Goal: Task Accomplishment & Management: Complete application form

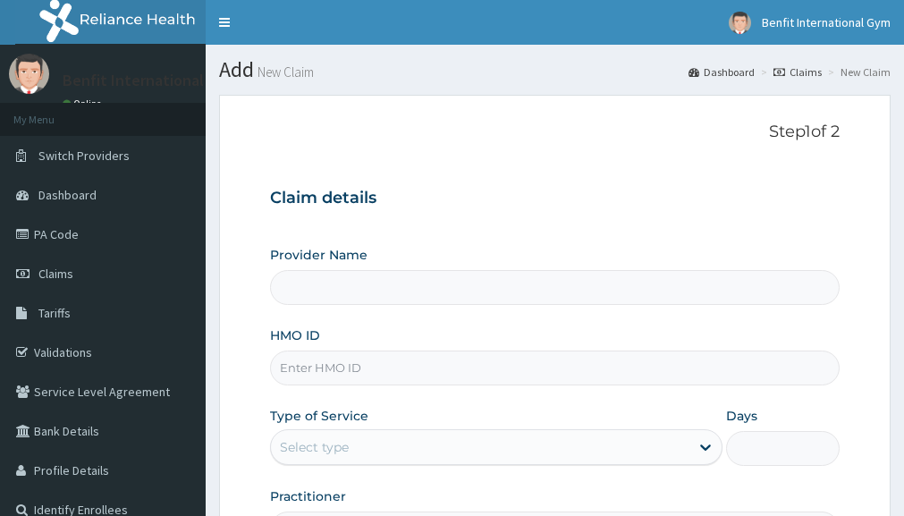
click at [462, 385] on input "HMO ID" at bounding box center [555, 368] width 570 height 35
type input "Benfit International Gym"
type input "1"
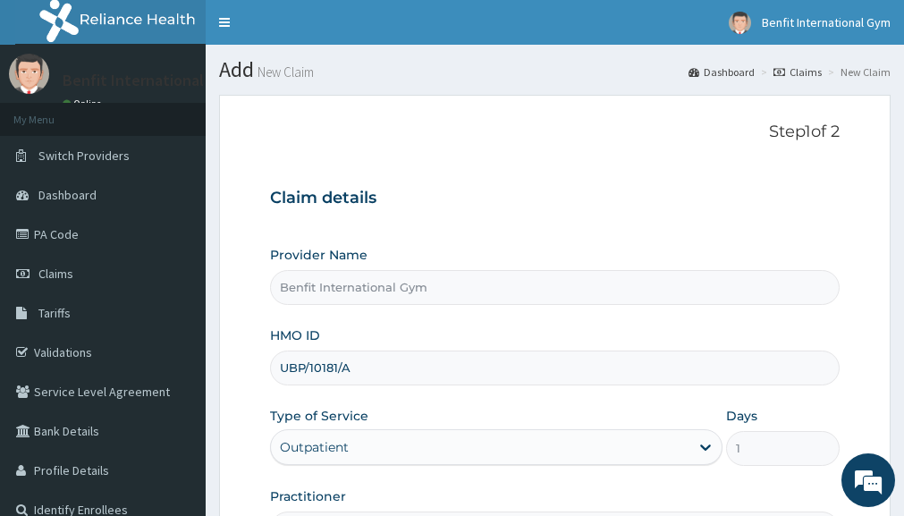
scroll to position [92, 0]
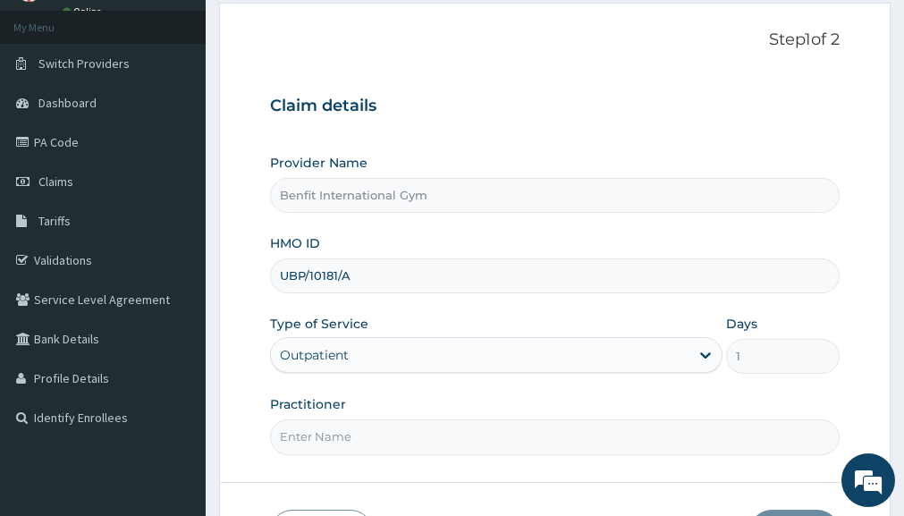
type input "UBP/10181/A"
click at [418, 436] on input "Practitioner" at bounding box center [555, 436] width 570 height 35
type input "A"
click at [390, 275] on input "UBP/10181/A" at bounding box center [555, 275] width 570 height 35
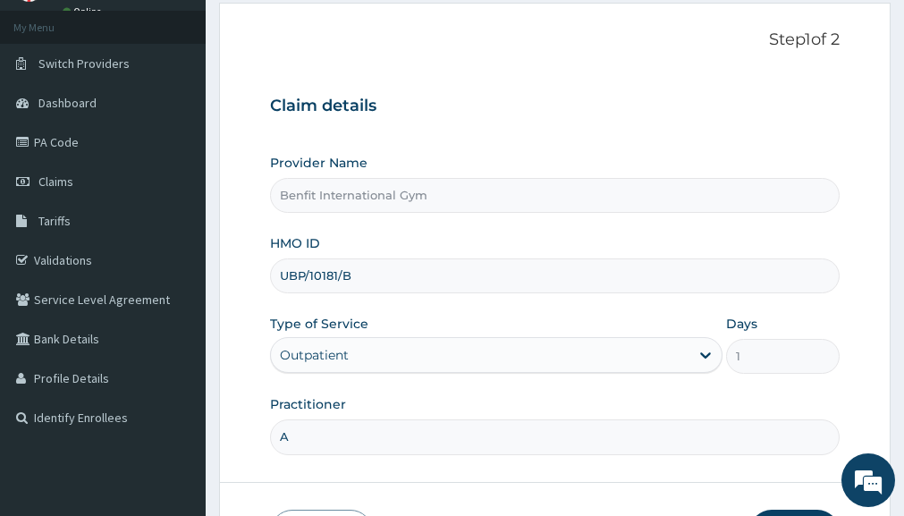
type input "UBP/10181/B"
click at [319, 427] on input "A" at bounding box center [555, 436] width 570 height 35
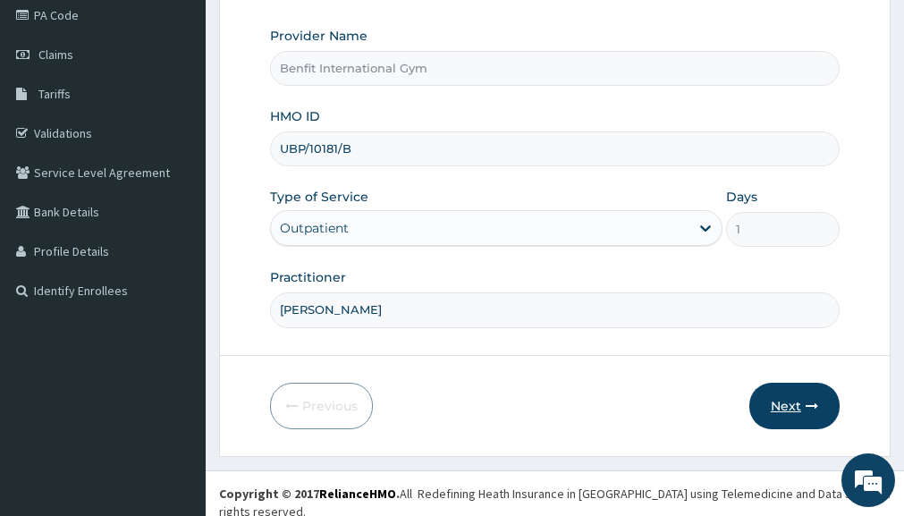
type input "[PERSON_NAME]"
click at [801, 414] on button "Next" at bounding box center [794, 406] width 90 height 47
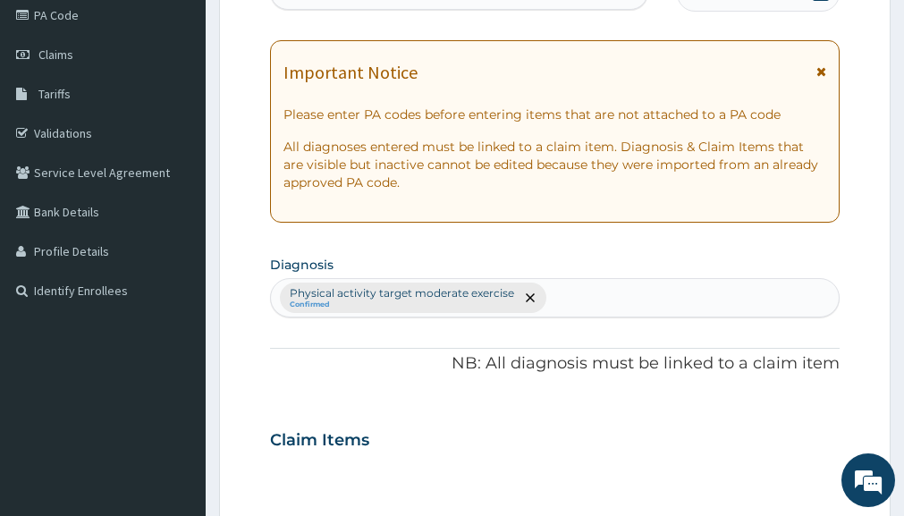
scroll to position [0, 0]
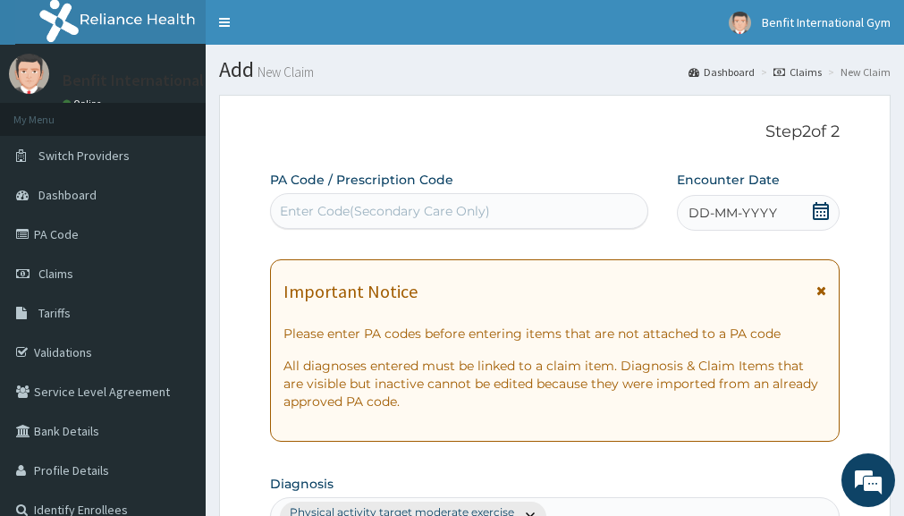
click at [398, 203] on div "Enter Code(Secondary Care Only)" at bounding box center [385, 211] width 210 height 18
type input "PA/"
click at [513, 285] on div "Important Notice Please enter PA codes before entering items that are not attac…" at bounding box center [555, 350] width 570 height 182
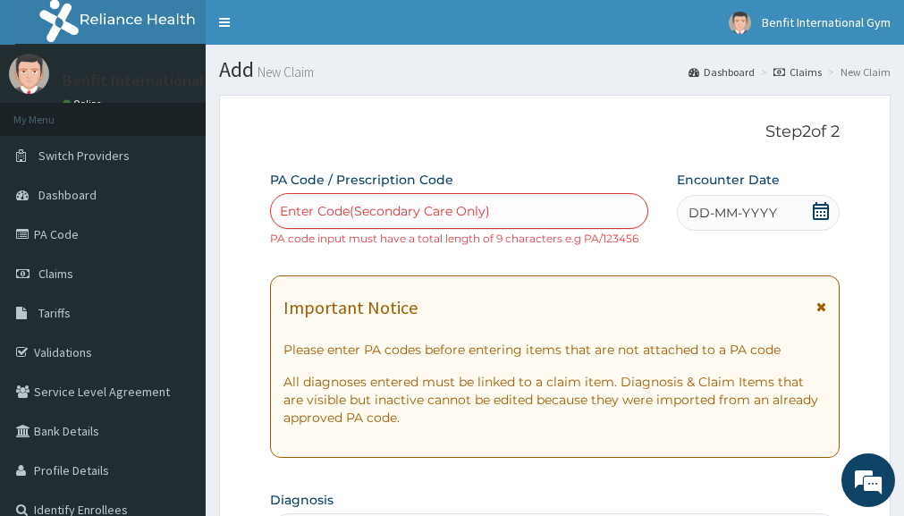
click at [337, 217] on div "Enter Code(Secondary Care Only)" at bounding box center [385, 211] width 210 height 18
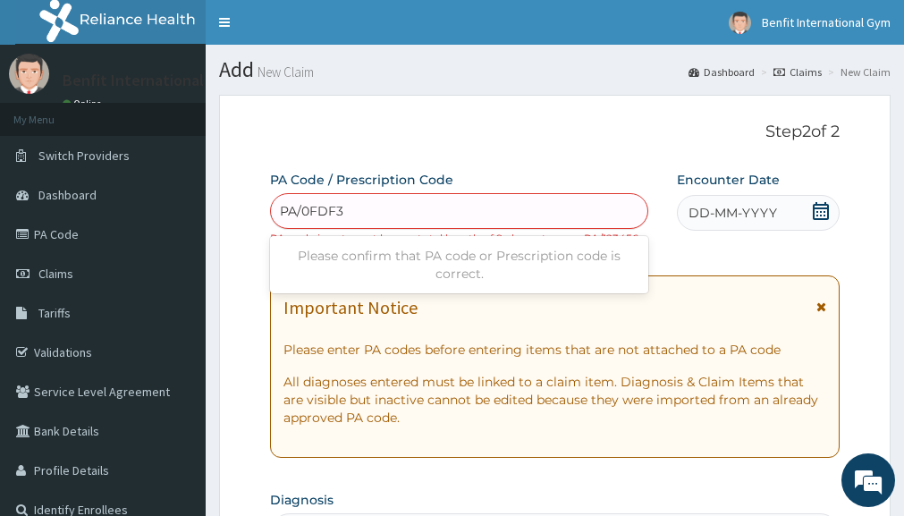
type input "PA/0FDF34"
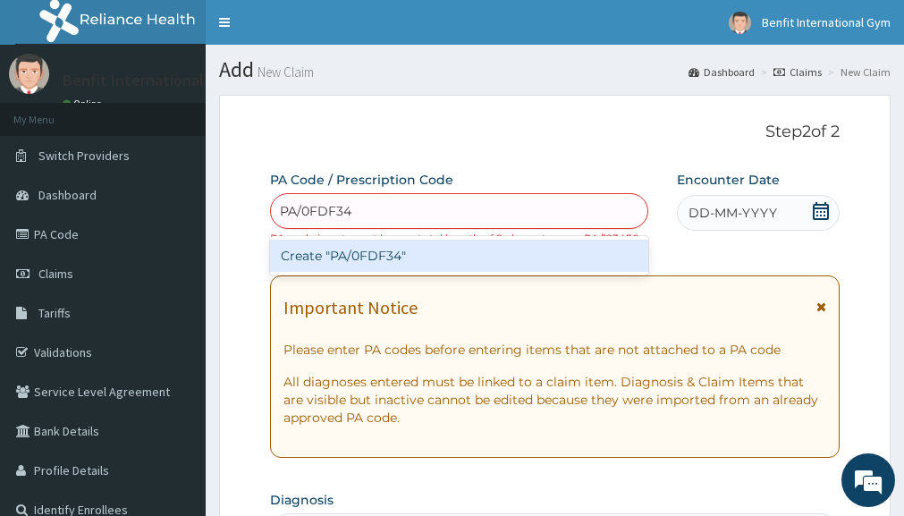
click at [338, 251] on div "Create "PA/0FDF34"" at bounding box center [459, 256] width 378 height 32
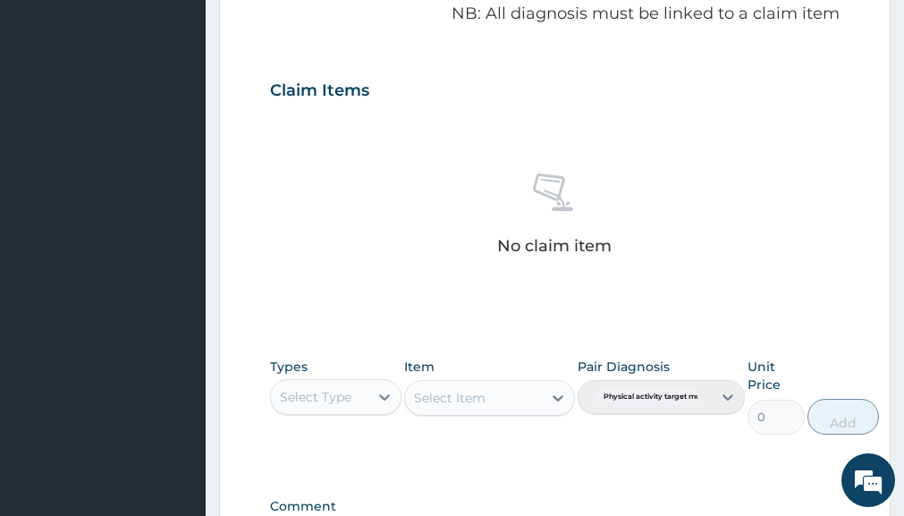
scroll to position [586, 0]
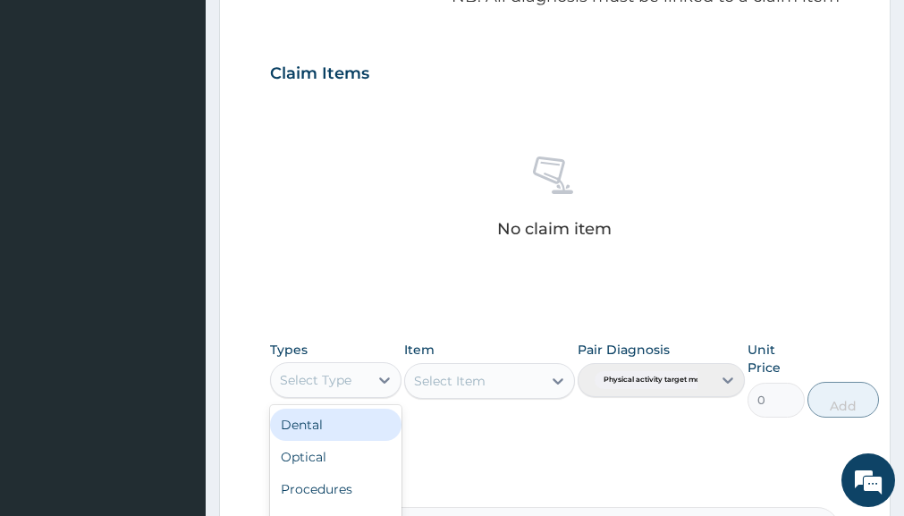
click at [338, 390] on div "Select Type" at bounding box center [319, 380] width 97 height 29
type input "GYM"
click at [323, 445] on div "Types Select Type Item Select Item Pair Diagnosis Physical activity target mode…" at bounding box center [555, 393] width 570 height 122
click at [557, 379] on div "Select Item" at bounding box center [489, 381] width 171 height 36
click at [520, 384] on div "Select Item" at bounding box center [489, 381] width 171 height 36
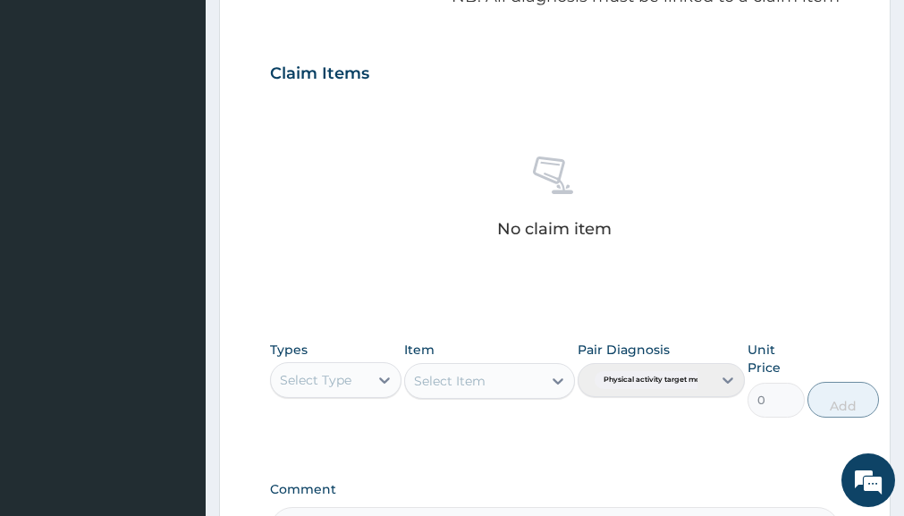
click at [351, 381] on div "Select Type" at bounding box center [316, 380] width 72 height 18
type input "GYM"
click at [338, 418] on div "Gym" at bounding box center [335, 425] width 131 height 32
click at [522, 386] on div "Select Item" at bounding box center [489, 381] width 171 height 36
click at [557, 387] on icon at bounding box center [558, 381] width 18 height 18
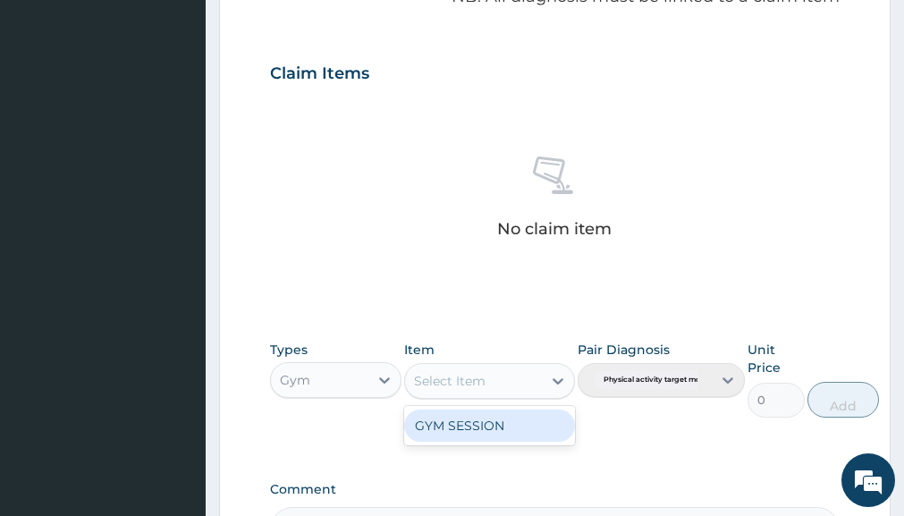
click at [539, 417] on div "GYM SESSION" at bounding box center [489, 426] width 171 height 32
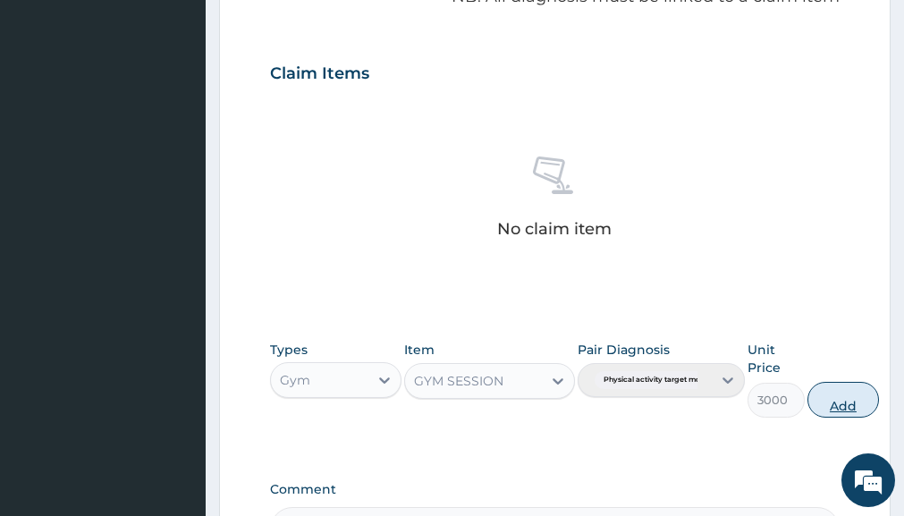
click at [856, 394] on button "Add" at bounding box center [843, 400] width 72 height 36
type input "0"
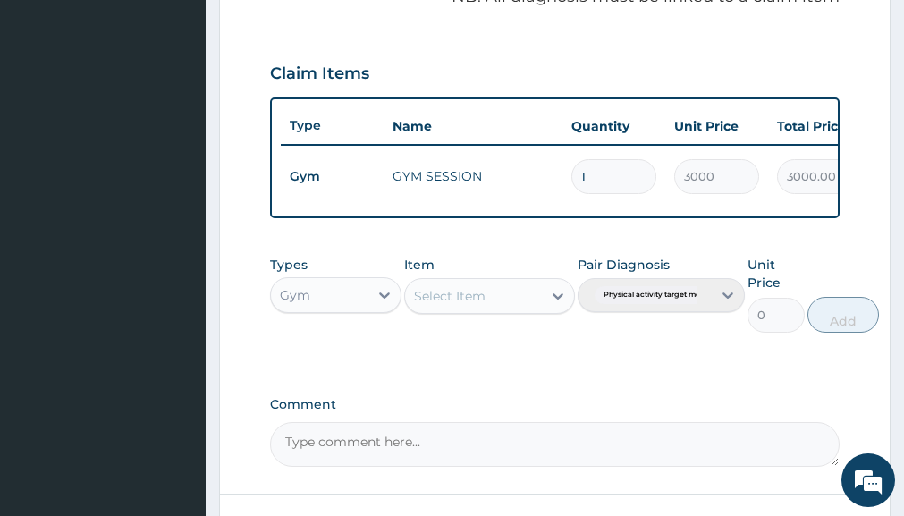
scroll to position [738, 0]
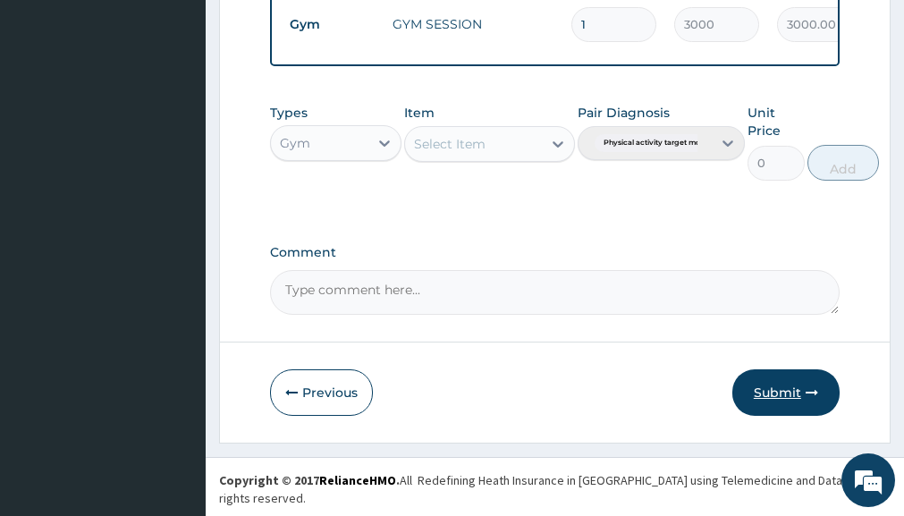
click at [750, 401] on button "Submit" at bounding box center [785, 392] width 107 height 47
click at [762, 401] on button "Submit" at bounding box center [785, 392] width 107 height 47
click at [785, 395] on button "Submit" at bounding box center [785, 392] width 107 height 47
click at [782, 402] on button "Submit" at bounding box center [785, 392] width 107 height 47
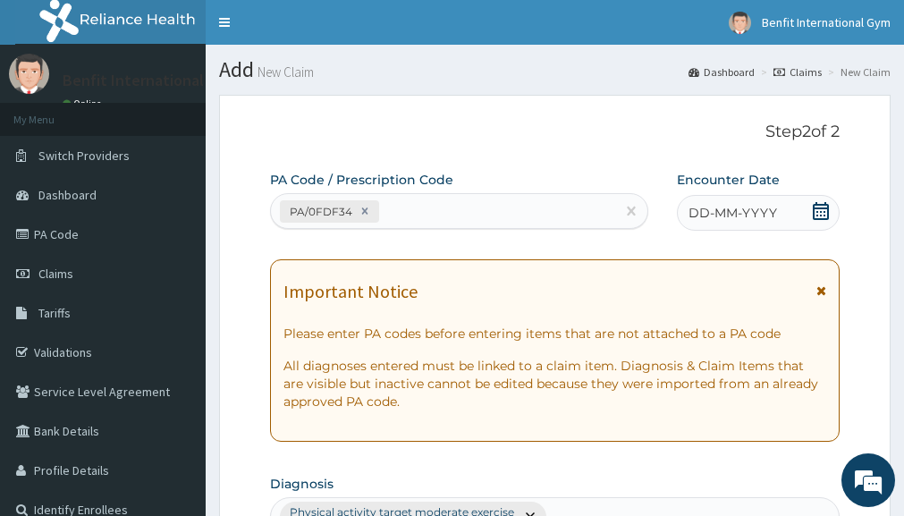
scroll to position [7, 0]
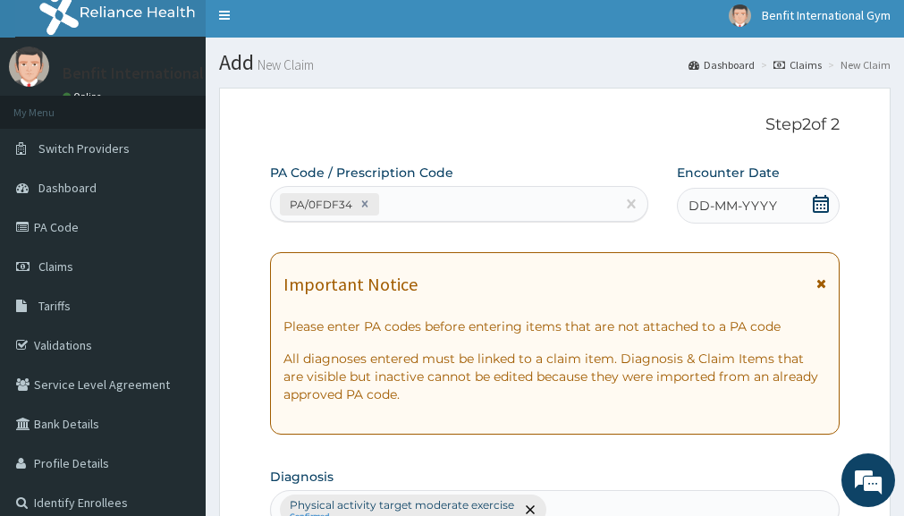
click at [813, 207] on icon at bounding box center [821, 204] width 16 height 18
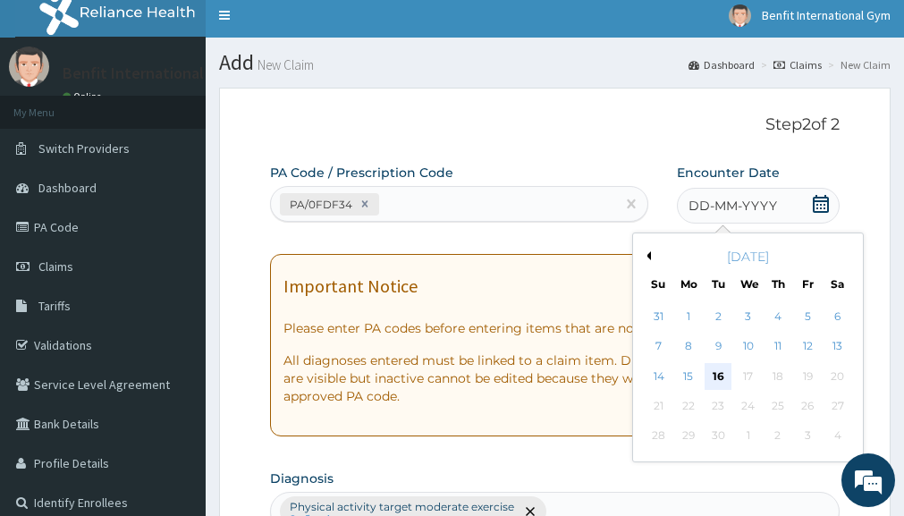
click at [722, 368] on div "16" at bounding box center [719, 376] width 27 height 27
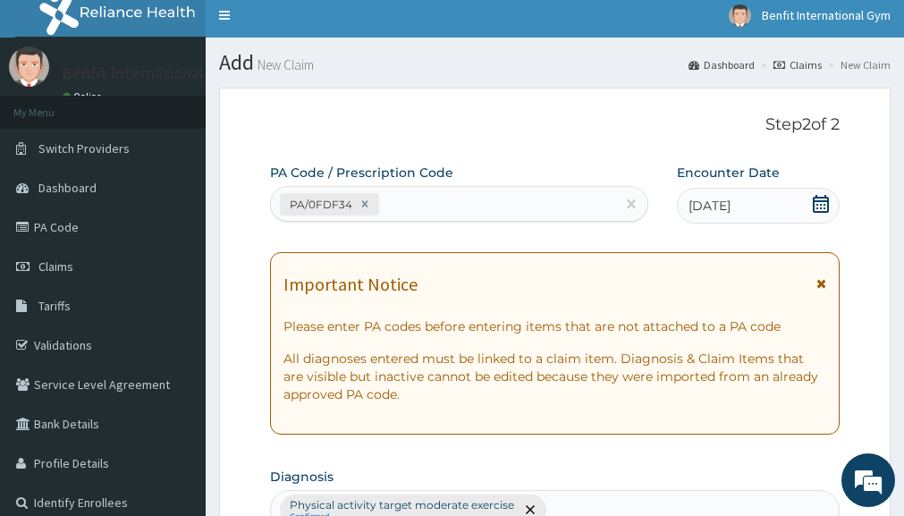
scroll to position [738, 0]
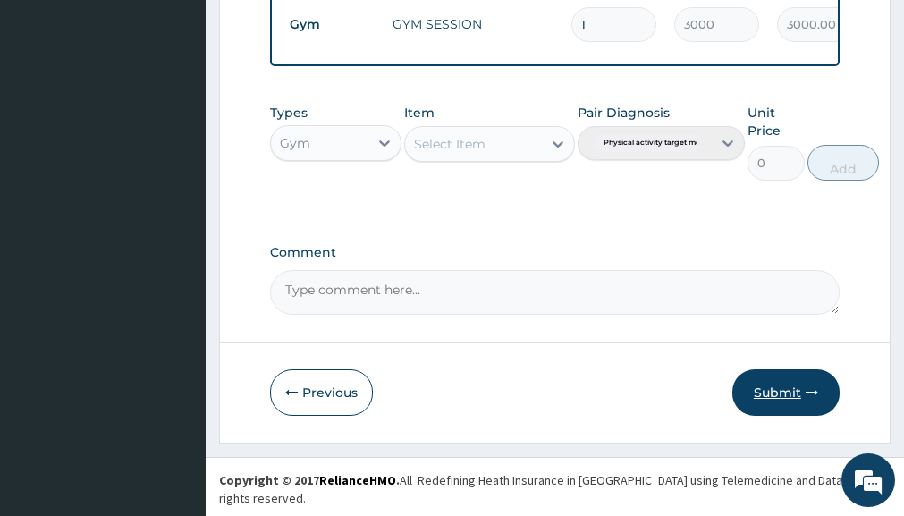
click at [782, 395] on button "Submit" at bounding box center [785, 392] width 107 height 47
